Goal: Transaction & Acquisition: Register for event/course

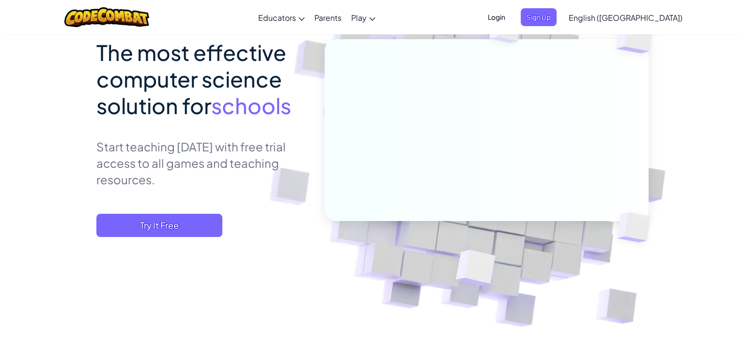
scroll to position [97, 0]
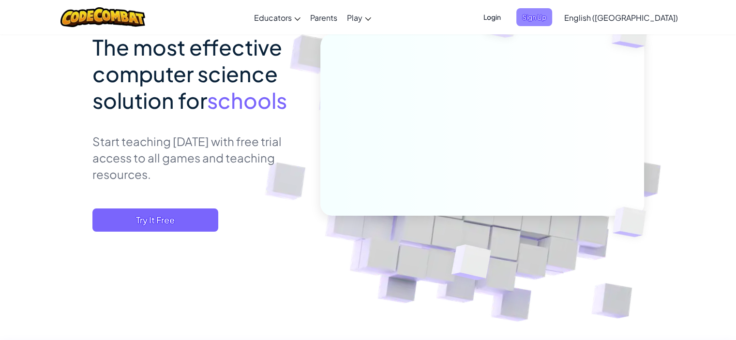
click at [552, 13] on span "Sign Up" at bounding box center [535, 17] width 36 height 18
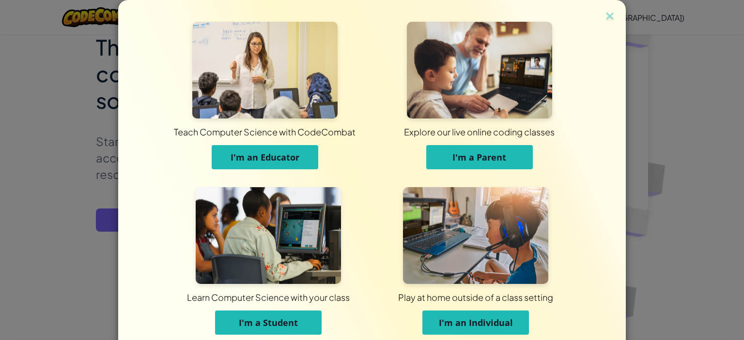
click at [262, 149] on button "I'm an Educator" at bounding box center [265, 157] width 107 height 24
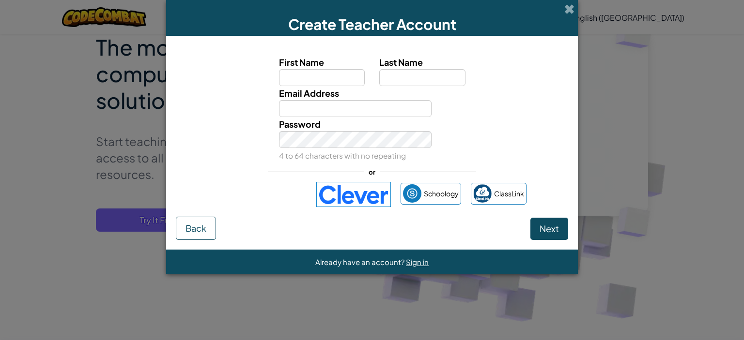
click at [339, 203] on img at bounding box center [353, 194] width 75 height 25
